Goal: Information Seeking & Learning: Find specific page/section

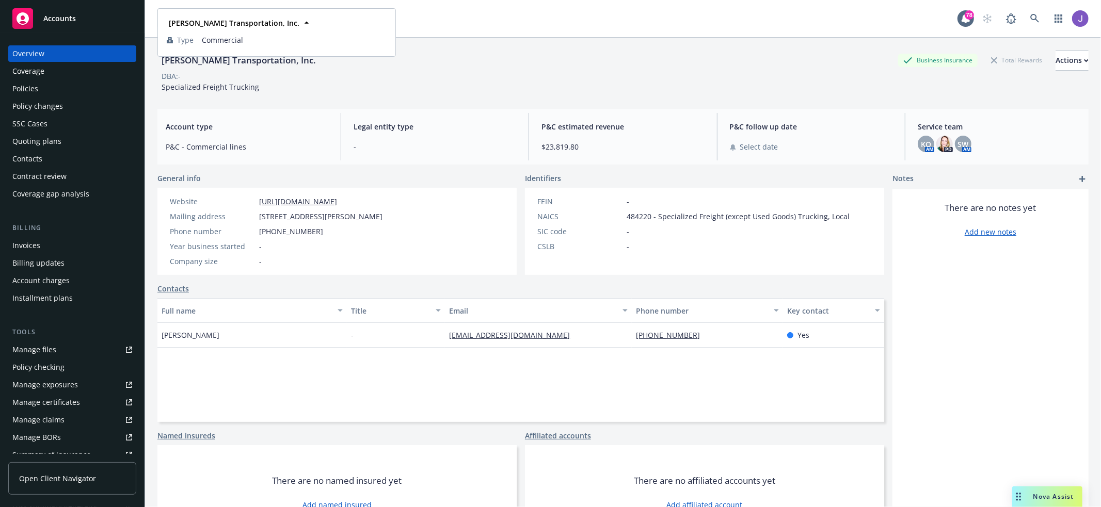
click at [474, 181] on div "General info" at bounding box center [336, 178] width 359 height 11
click at [449, 65] on div "[PERSON_NAME] Transportation, Inc. Business Insurance Total Rewards Actions" at bounding box center [622, 60] width 931 height 21
click at [301, 24] on icon at bounding box center [306, 23] width 10 height 10
click at [411, 88] on div "[PERSON_NAME] Transportation, Inc. Business Insurance Total Rewards Actions DBA…" at bounding box center [622, 71] width 931 height 42
click at [506, 42] on div "[PERSON_NAME] Transportation, Inc. Business Insurance Total Rewards Actions DBA…" at bounding box center [622, 69] width 931 height 63
